Goal: Task Accomplishment & Management: Use online tool/utility

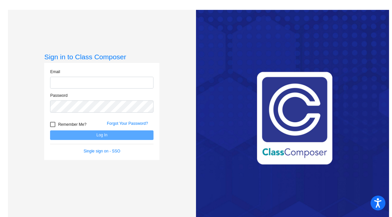
type input "[PERSON_NAME][EMAIL_ADDRESS][DOMAIN_NAME]"
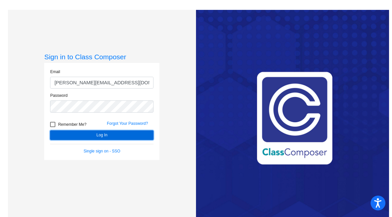
click at [101, 135] on button "Log In" at bounding box center [101, 135] width 103 height 10
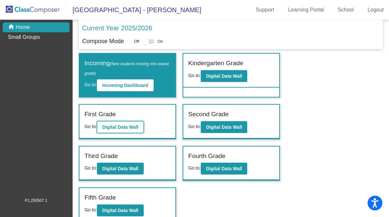
click at [136, 128] on b "Digital Data Wall" at bounding box center [120, 127] width 36 height 5
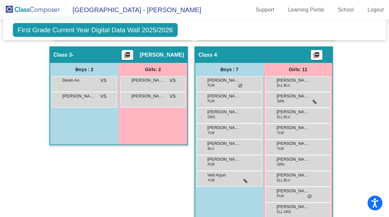
scroll to position [254, 0]
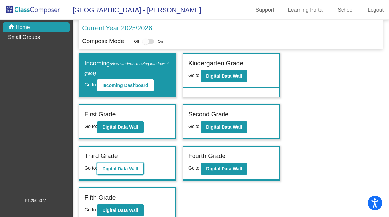
click at [127, 169] on b "Digital Data Wall" at bounding box center [120, 168] width 36 height 5
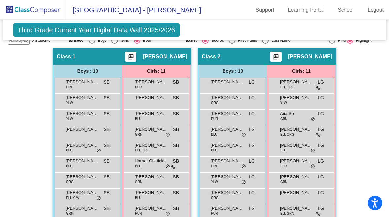
scroll to position [91, 0]
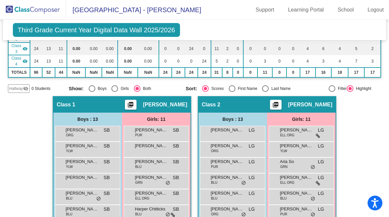
click at [134, 105] on mat-icon "picture_as_pdf" at bounding box center [131, 105] width 8 height 9
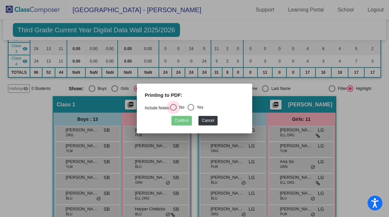
click at [175, 109] on div "Select an option" at bounding box center [173, 107] width 7 height 7
click at [173, 111] on input "No" at bounding box center [173, 111] width 0 height 0
radio input "true"
click at [194, 107] on div "Select an option" at bounding box center [191, 107] width 7 height 7
click at [191, 111] on input "Yes" at bounding box center [190, 111] width 0 height 0
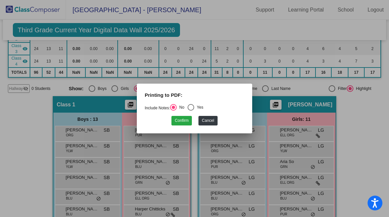
radio input "true"
click at [186, 124] on button "Confirm" at bounding box center [181, 121] width 20 height 10
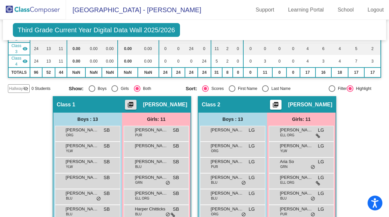
scroll to position [0, 0]
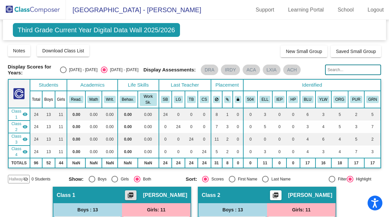
click at [134, 192] on mat-icon "picture_as_pdf" at bounding box center [131, 196] width 8 height 9
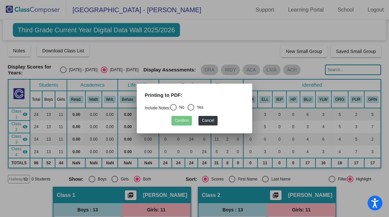
click at [177, 107] on div "Select an option" at bounding box center [173, 107] width 7 height 7
click at [173, 111] on input "No" at bounding box center [173, 111] width 0 height 0
radio input "true"
click at [183, 122] on button "Confirm" at bounding box center [181, 121] width 20 height 10
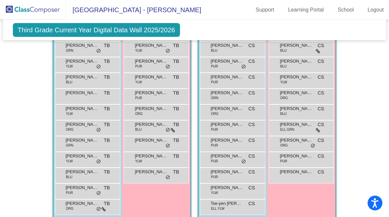
scroll to position [460, 0]
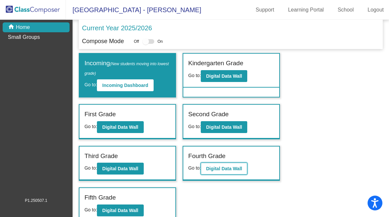
click at [227, 170] on b "Digital Data Wall" at bounding box center [224, 168] width 36 height 5
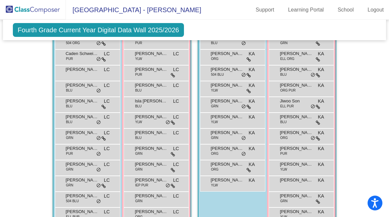
scroll to position [180, 0]
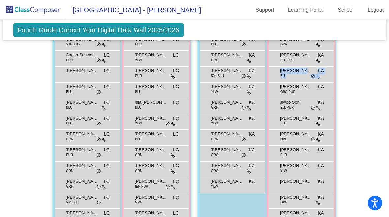
drag, startPoint x: 385, startPoint y: 96, endPoint x: 384, endPoint y: 89, distance: 7.7
click at [384, 89] on mat-sidenav-content "Fourth Grade Current Year Digital Data Wall 2025/2026 Add, Move, or Retain Stud…" at bounding box center [194, 118] width 389 height 197
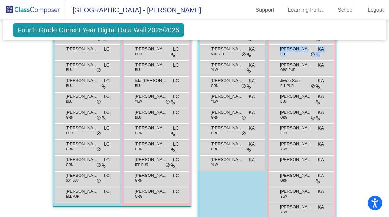
scroll to position [208, 0]
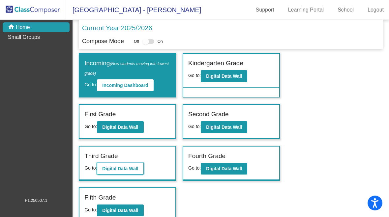
click at [125, 165] on button "Digital Data Wall" at bounding box center [120, 169] width 46 height 12
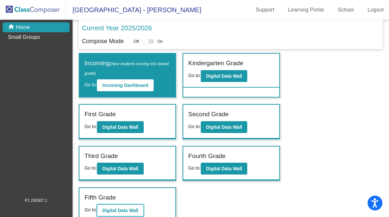
click at [124, 207] on button "Digital Data Wall" at bounding box center [120, 211] width 46 height 12
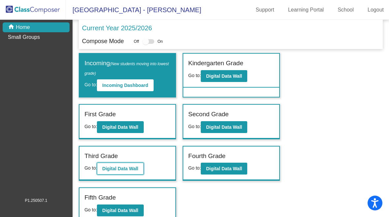
click at [128, 167] on b "Digital Data Wall" at bounding box center [120, 168] width 36 height 5
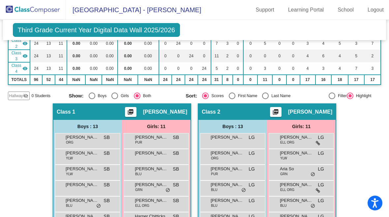
scroll to position [88, 0]
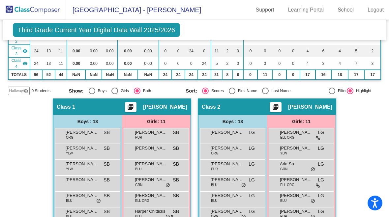
drag, startPoint x: 387, startPoint y: 38, endPoint x: 383, endPoint y: 69, distance: 31.2
click at [383, 69] on mat-sidenav-content "Third Grade Current Year Digital Data Wall 2025/2026 Add, Move, or Retain Stude…" at bounding box center [194, 118] width 389 height 197
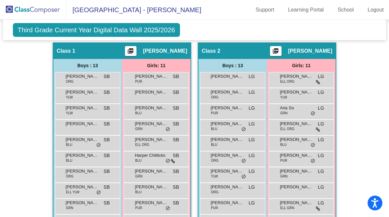
scroll to position [145, 0]
